Goal: Task Accomplishment & Management: Manage account settings

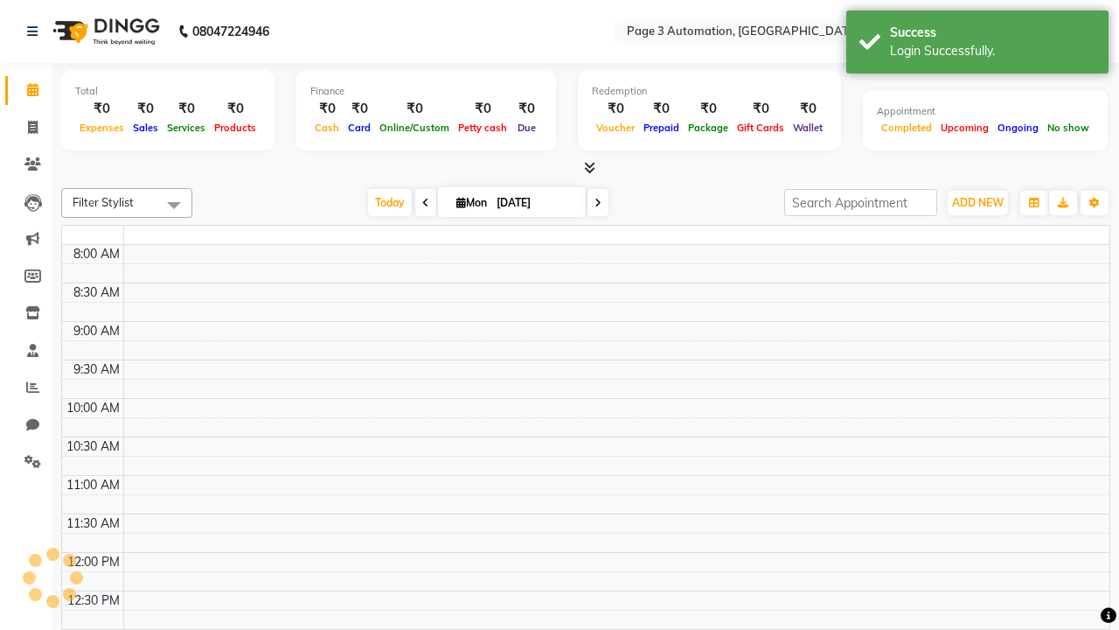
select select "en"
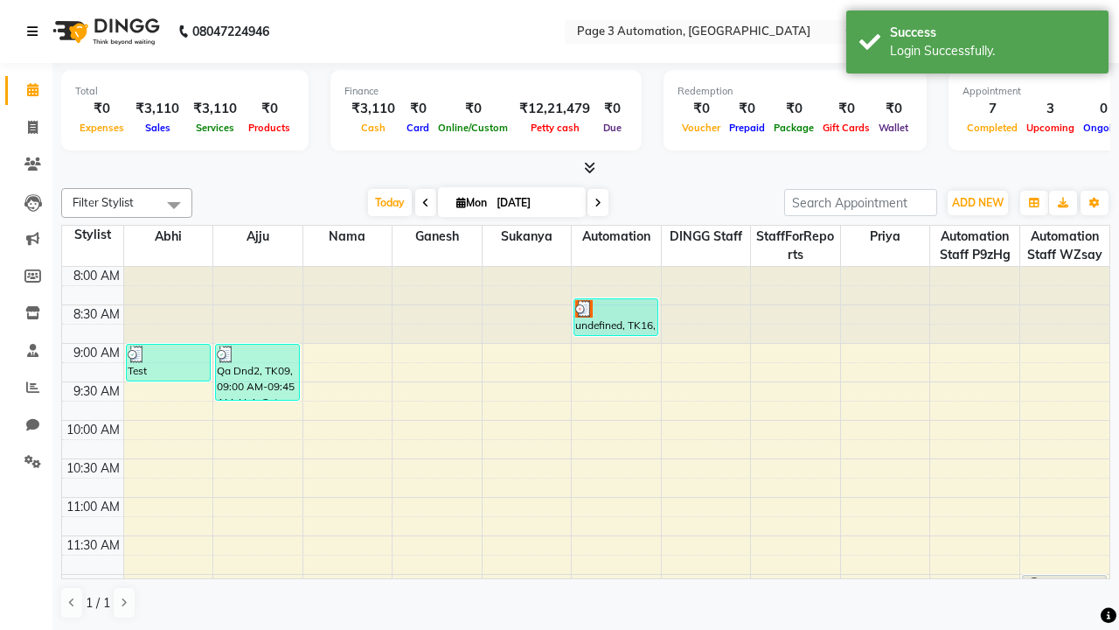
click at [36, 31] on icon at bounding box center [32, 31] width 10 height 12
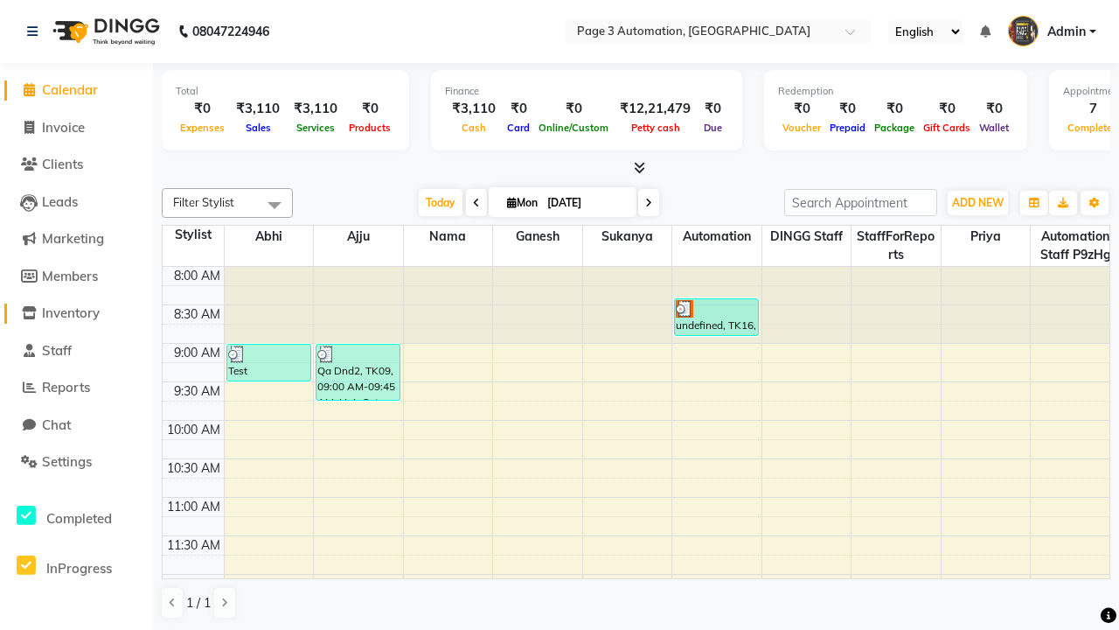
click at [76, 313] on span "Inventory" at bounding box center [71, 312] width 58 height 17
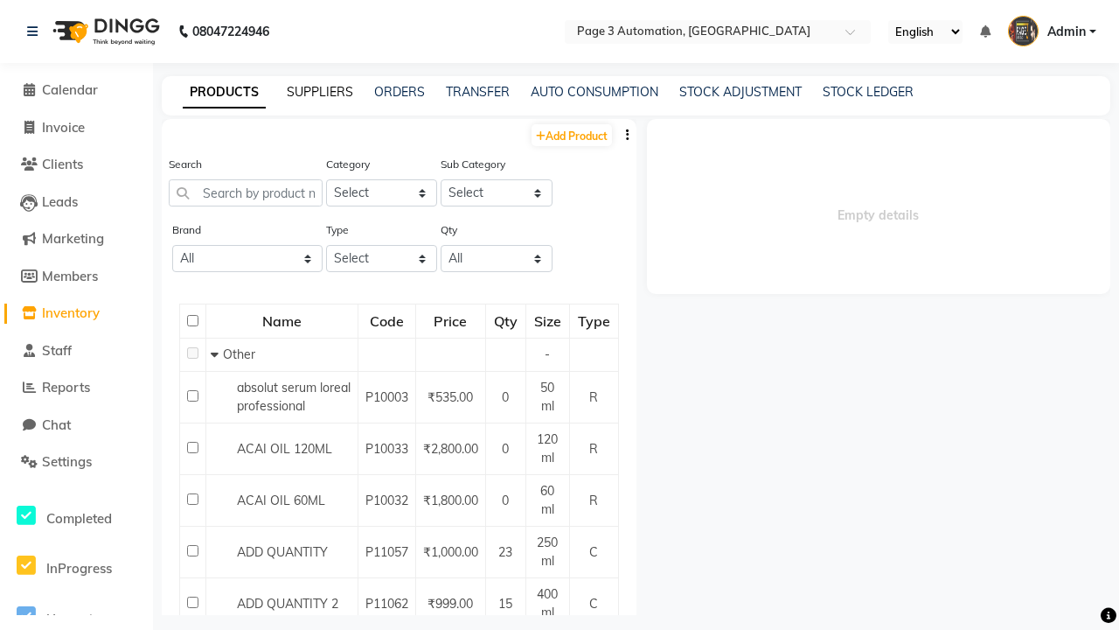
click at [320, 92] on link "SUPPLIERS" at bounding box center [320, 92] width 66 height 16
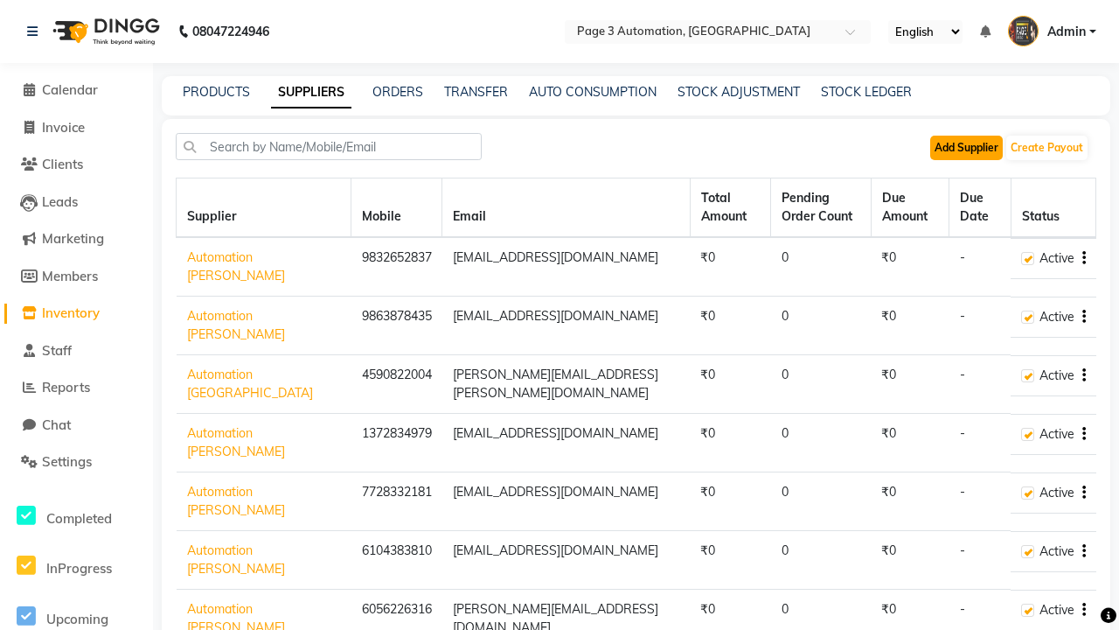
click at [966, 147] on button "Add Supplier" at bounding box center [966, 148] width 73 height 24
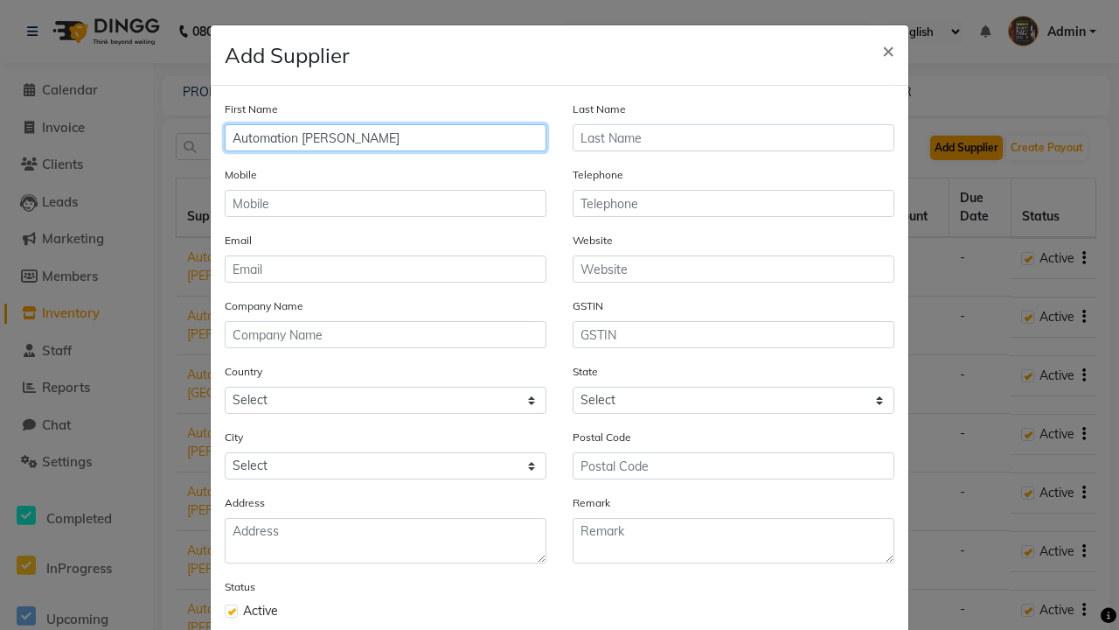
type input "Automation [PERSON_NAME]"
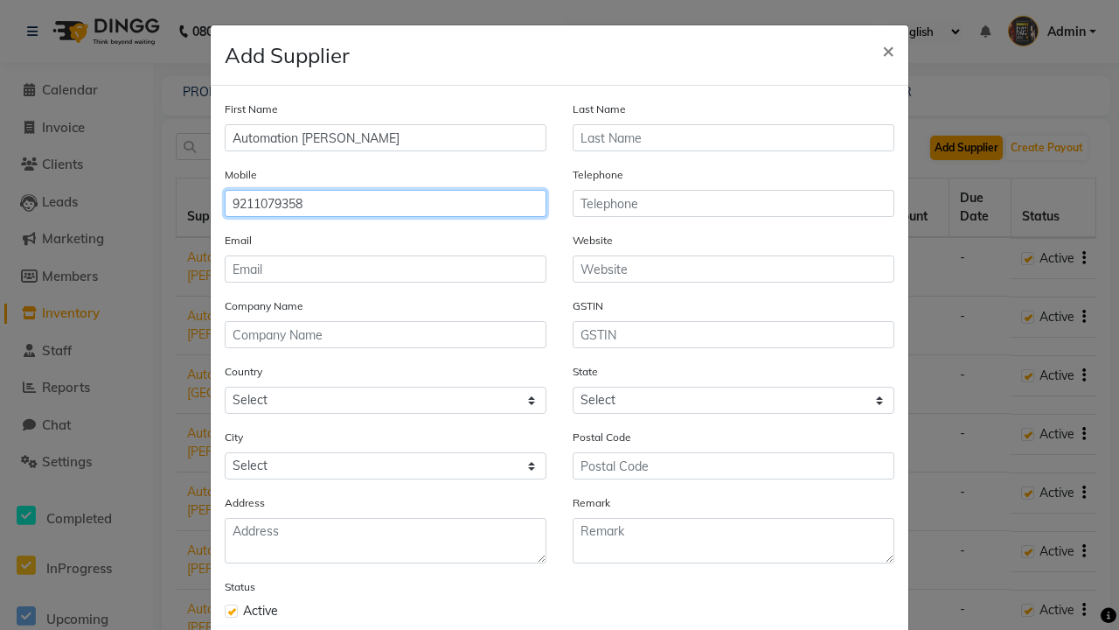
type input "9211079358"
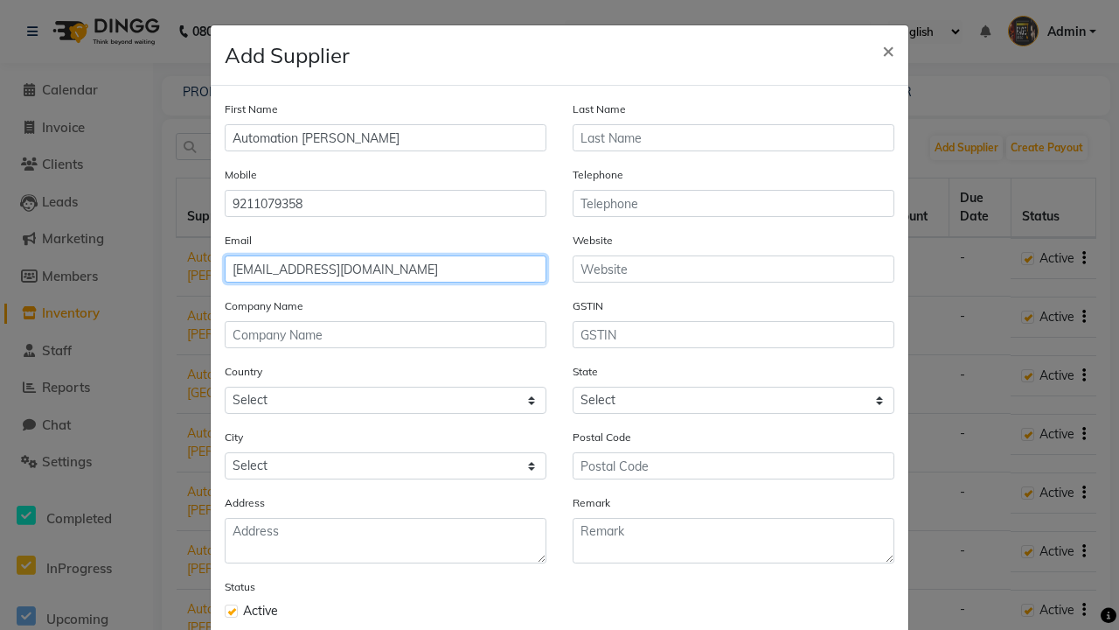
type input "[EMAIL_ADDRESS][DOMAIN_NAME]"
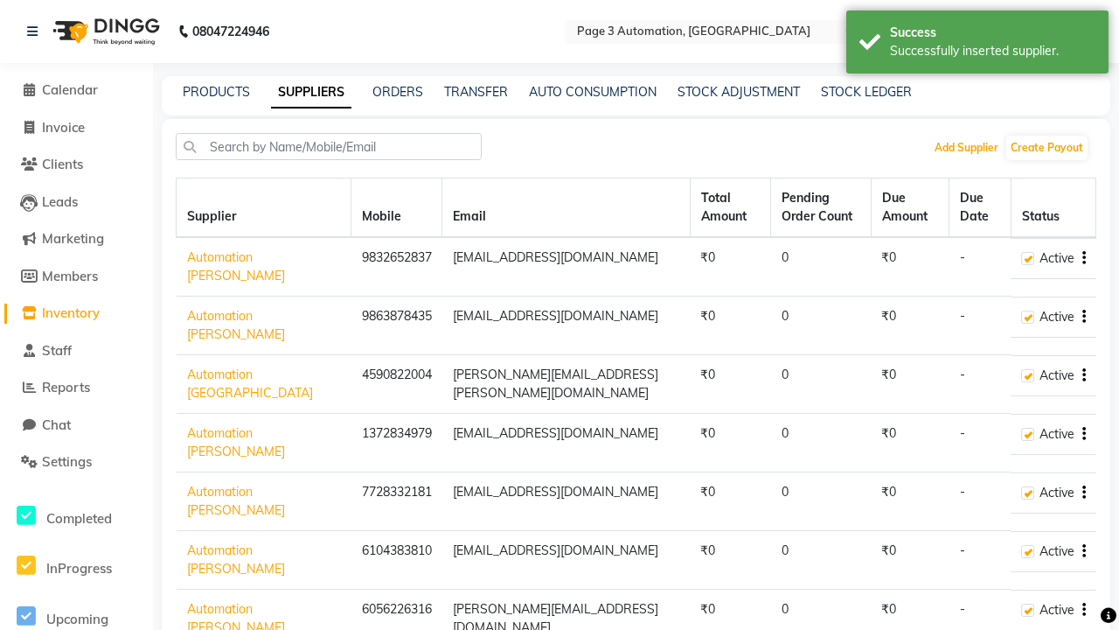
scroll to position [55, 0]
click at [978, 45] on div "Successfully inserted supplier." at bounding box center [993, 51] width 206 height 18
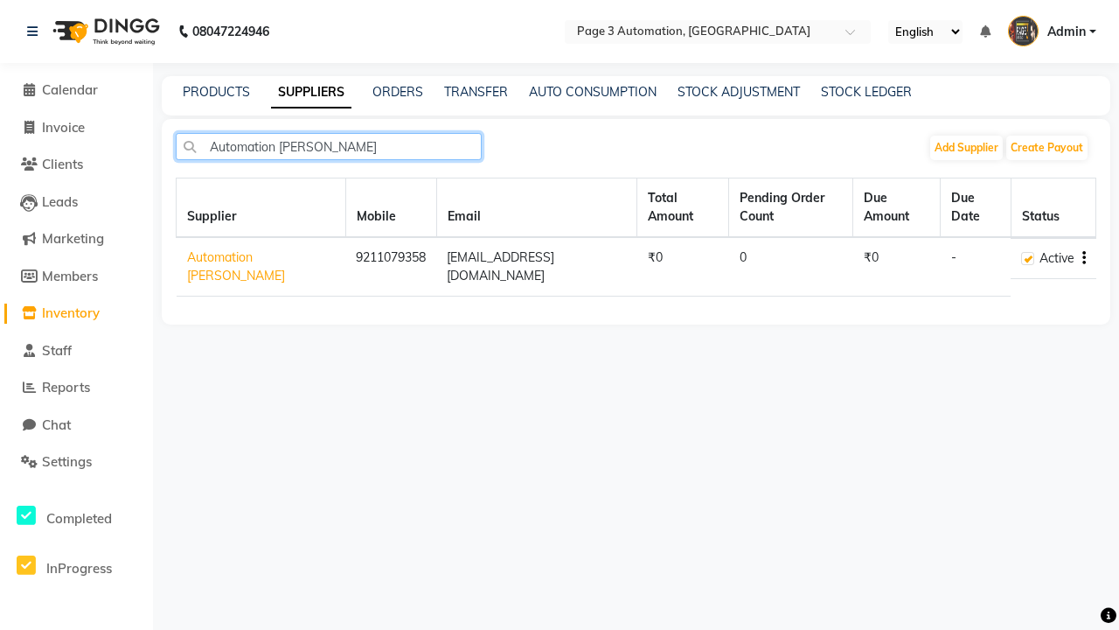
type input "Automation [PERSON_NAME]"
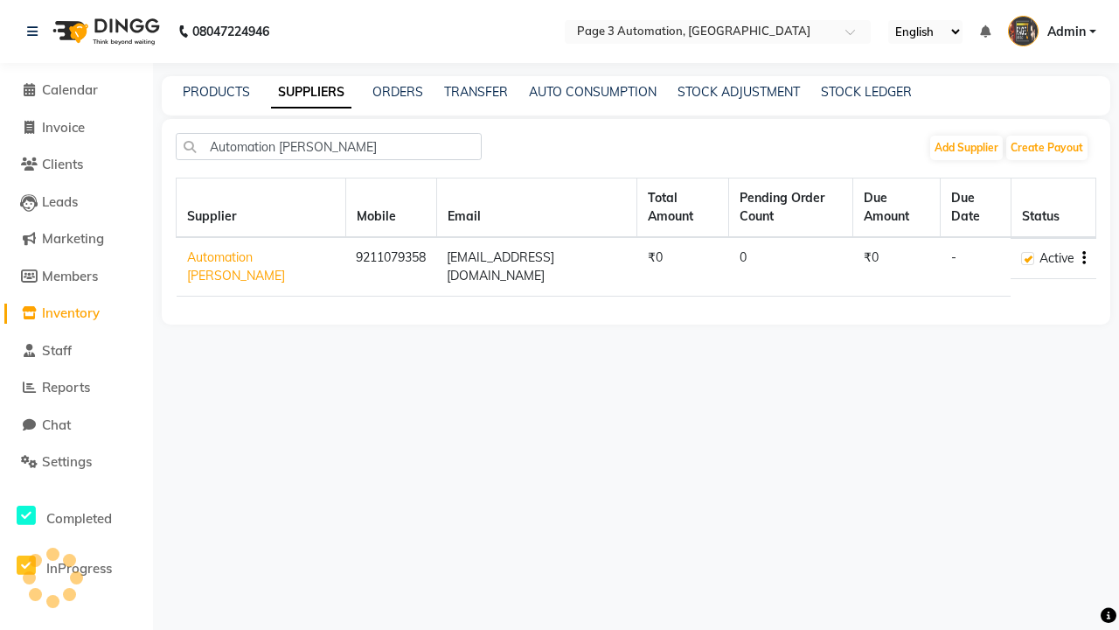
click at [1083, 258] on icon "button" at bounding box center [1084, 258] width 3 height 1
click at [1009, 273] on link "View Payout" at bounding box center [1010, 273] width 68 height 14
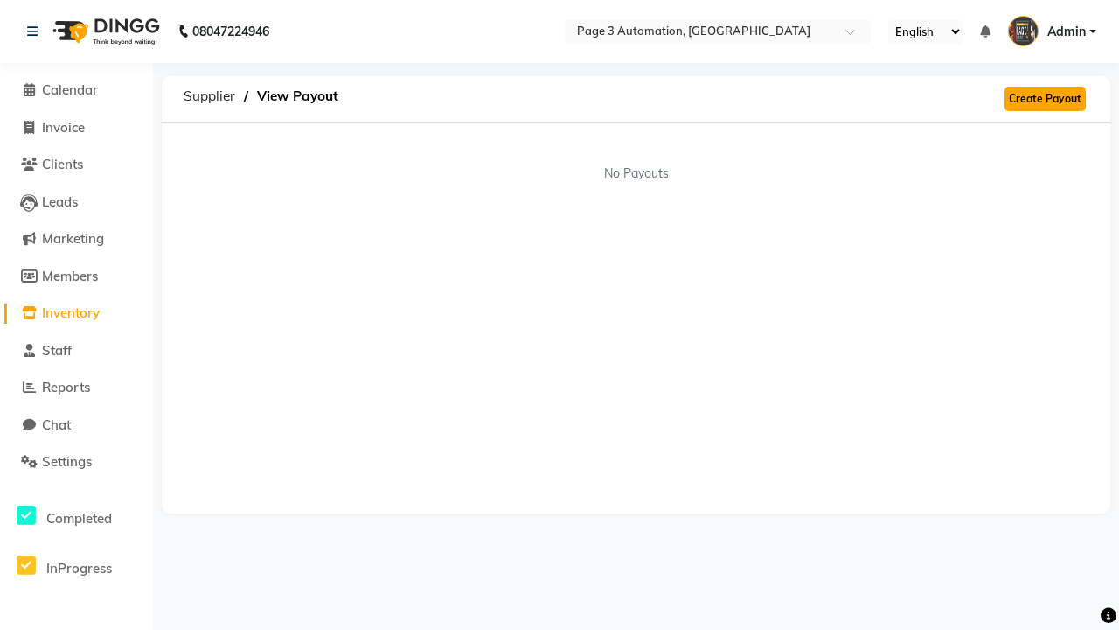
click at [1045, 99] on link "Create Payout" at bounding box center [1045, 99] width 81 height 24
select select "5754"
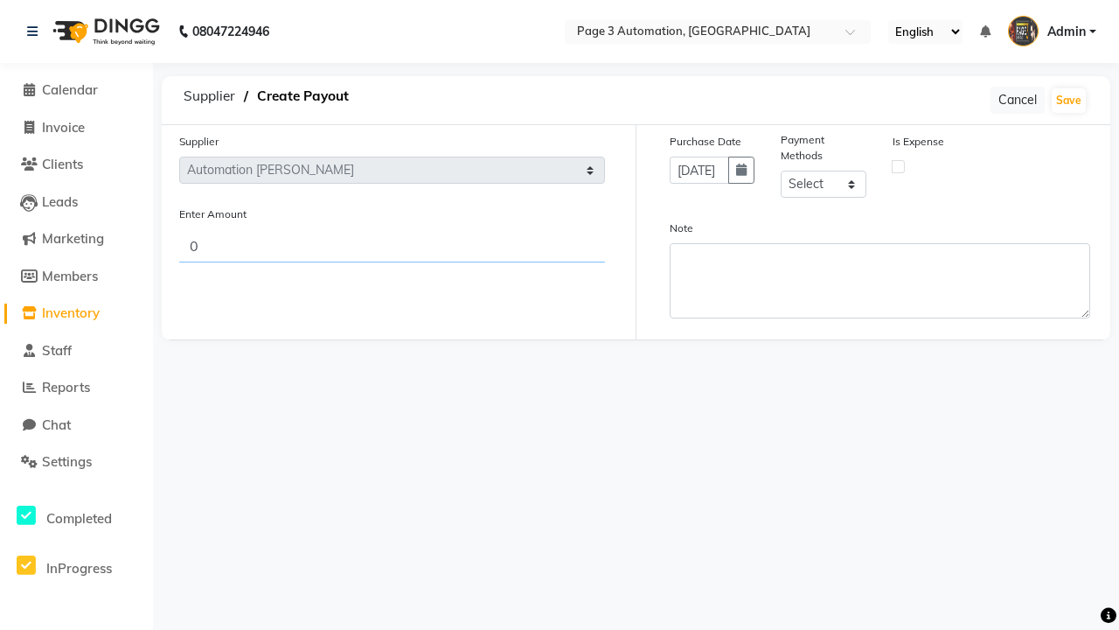
type input "337"
select select "1"
type input "337"
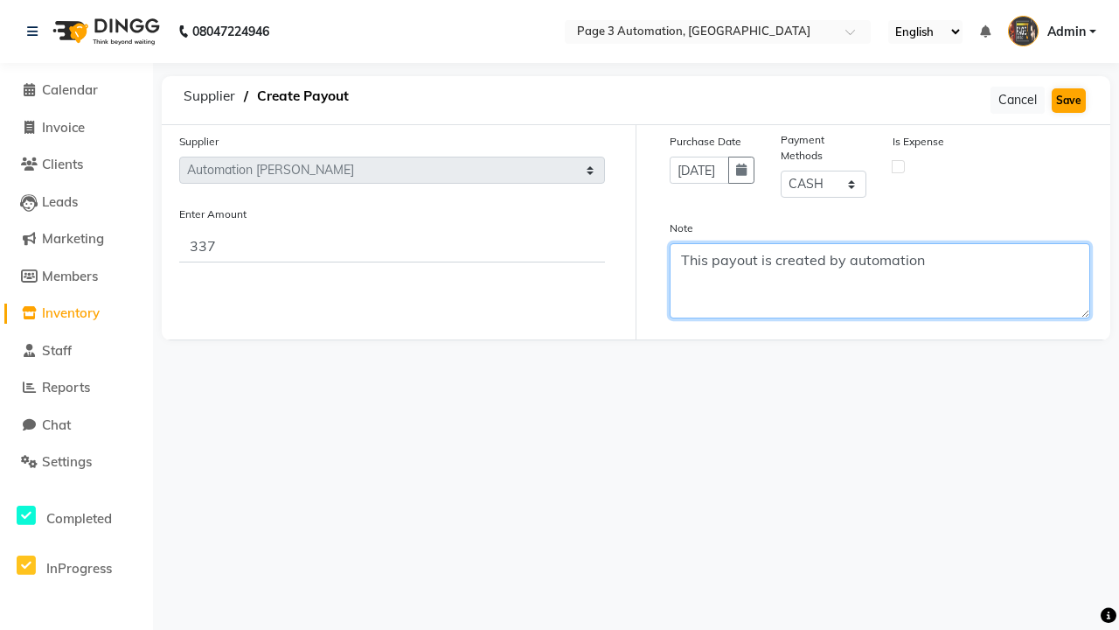
type textarea "This payout is created by automation"
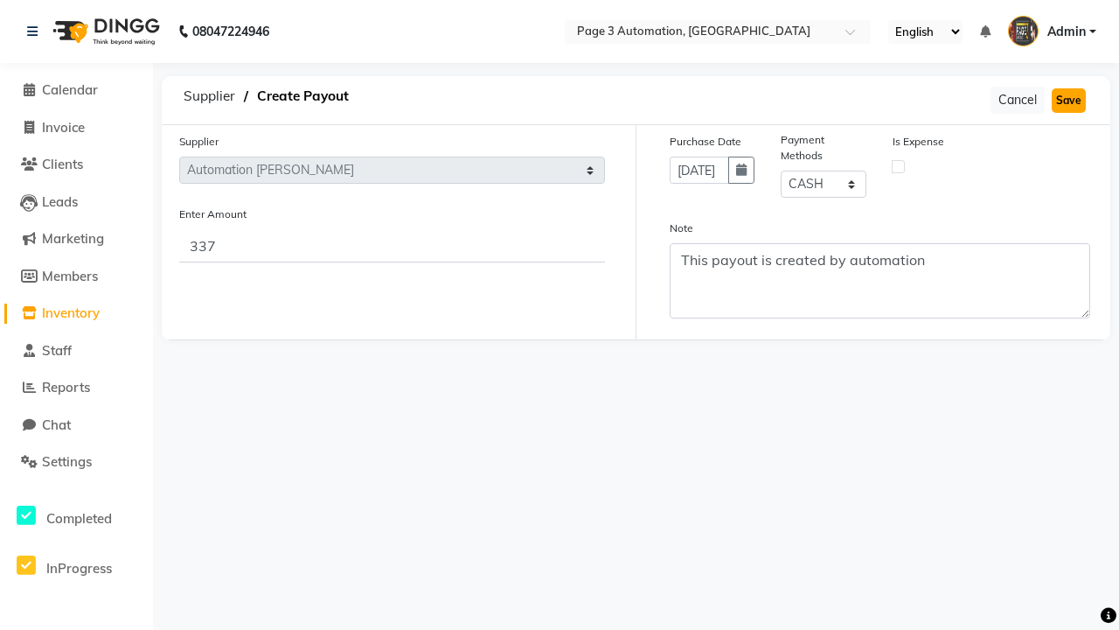
click at [1069, 100] on button "Save" at bounding box center [1069, 100] width 34 height 24
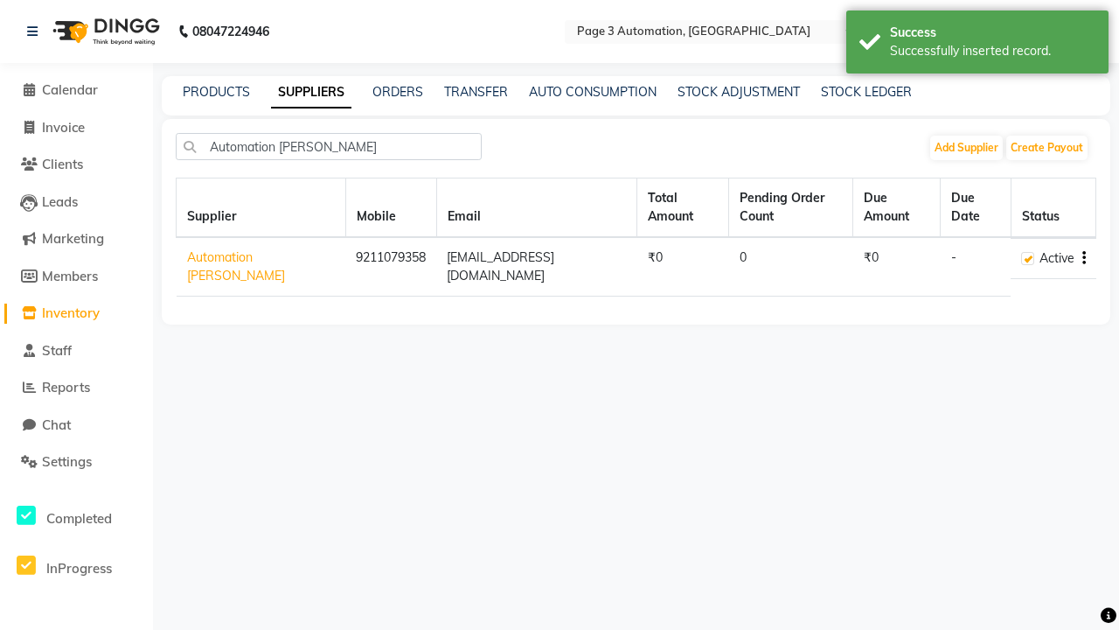
click at [978, 45] on div "Successfully inserted record." at bounding box center [993, 51] width 206 height 18
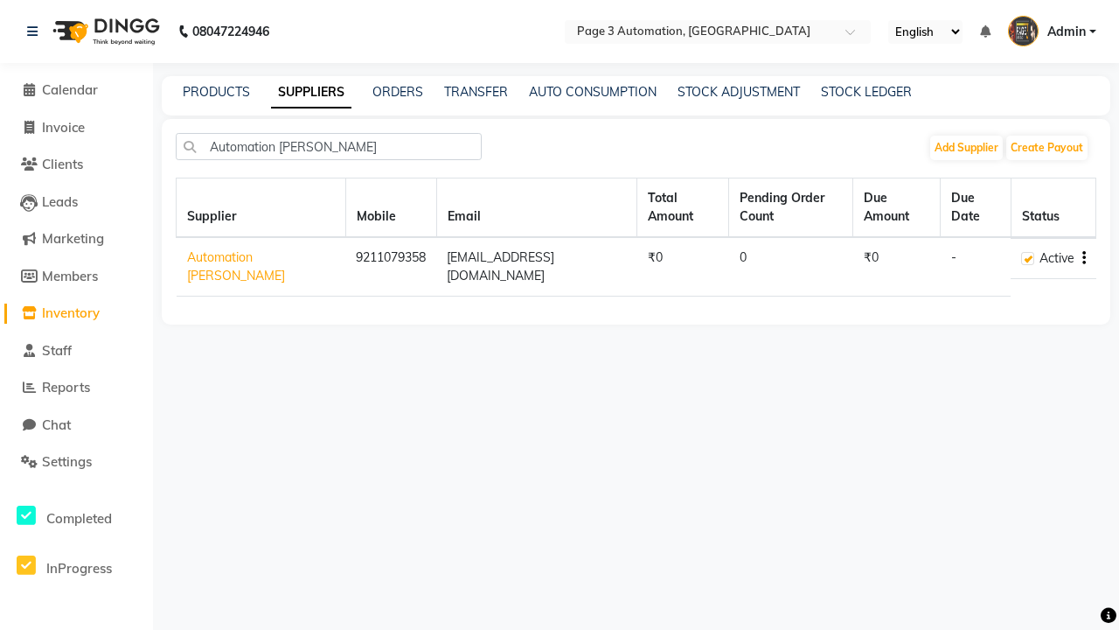
click at [1083, 258] on icon "button" at bounding box center [1084, 258] width 3 height 1
click at [1009, 273] on link "View Payout" at bounding box center [1010, 273] width 68 height 14
click at [1083, 258] on icon "button" at bounding box center [1084, 258] width 3 height 1
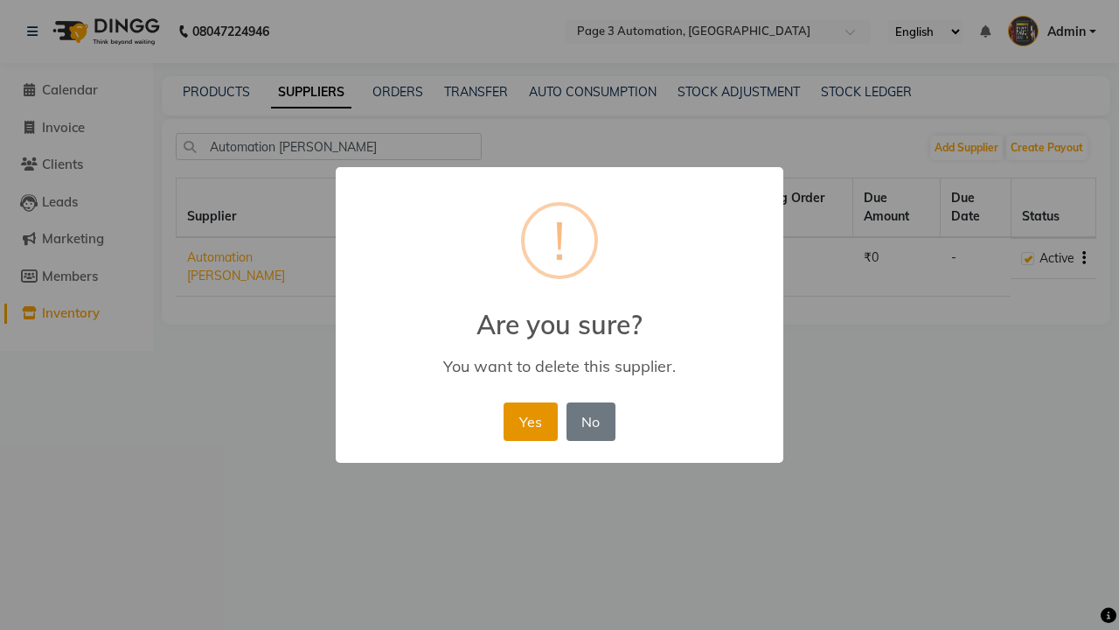
click at [530, 421] on button "Yes" at bounding box center [530, 421] width 53 height 38
